Goal: Information Seeking & Learning: Learn about a topic

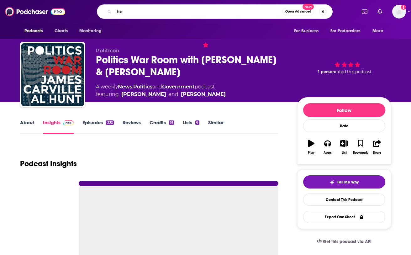
type input "h"
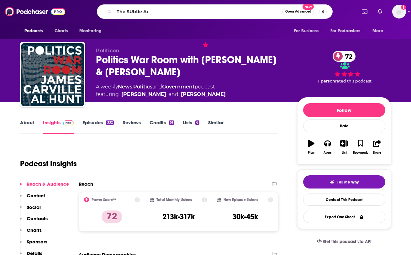
type input "The SUbtle Art"
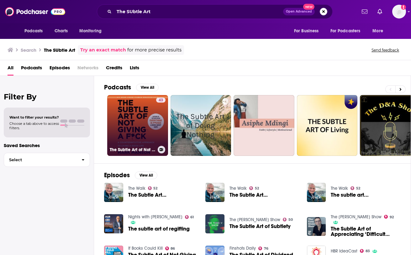
click at [133, 130] on link "43 The Subtle Art of Not Giving a F*ck: A Counterintuitive Approach to Living a…" at bounding box center [137, 125] width 61 height 61
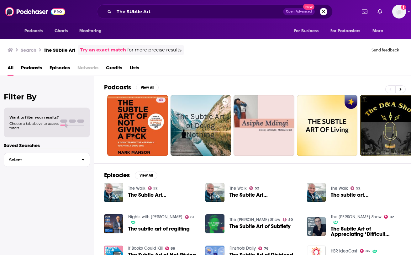
click at [31, 70] on span "Podcasts" at bounding box center [31, 69] width 21 height 13
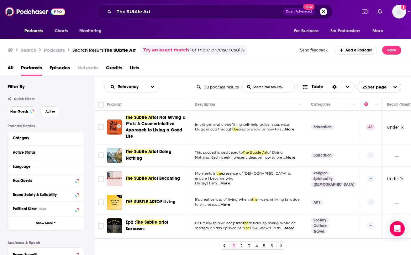
click at [133, 67] on span "Lists" at bounding box center [134, 69] width 9 height 13
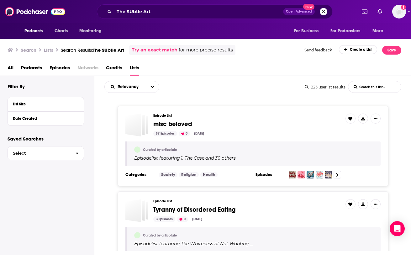
click at [325, 12] on button "Search podcasts, credits, & more..." at bounding box center [324, 12] width 8 height 8
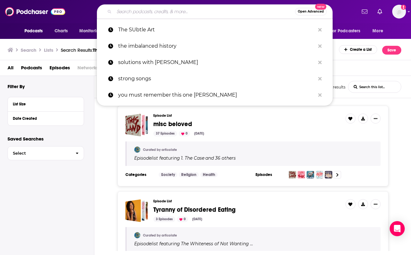
click at [78, 19] on div "Podcasts Charts Monitoring Open Advanced New The SUbtle Art the imbalanced hist…" at bounding box center [205, 11] width 411 height 23
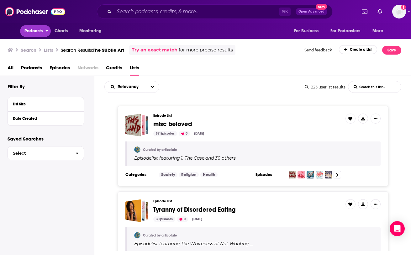
click at [33, 33] on span "Podcasts" at bounding box center [33, 31] width 19 height 9
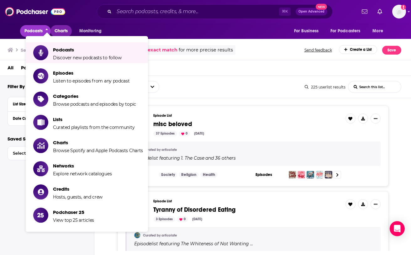
click at [64, 30] on span "Charts" at bounding box center [61, 31] width 13 height 9
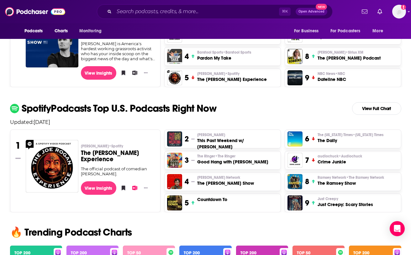
scroll to position [215, 0]
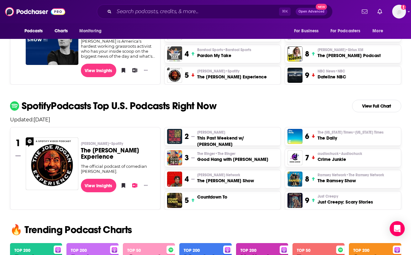
click at [232, 177] on span "[PERSON_NAME] Network" at bounding box center [218, 175] width 43 height 5
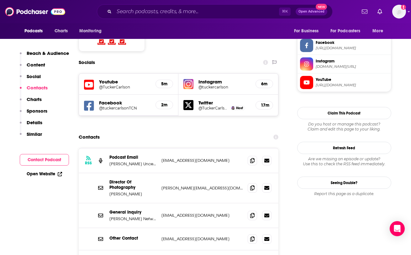
scroll to position [544, 0]
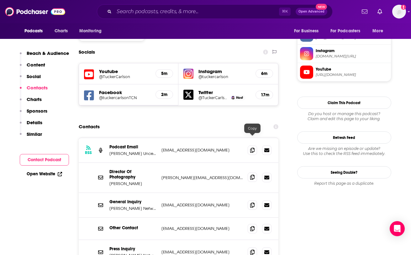
click at [253, 175] on icon at bounding box center [252, 177] width 4 height 5
click at [222, 14] on input "Search podcasts, credits, & more..." at bounding box center [196, 12] width 165 height 10
